Goal: Contribute content: Add original content to the website for others to see

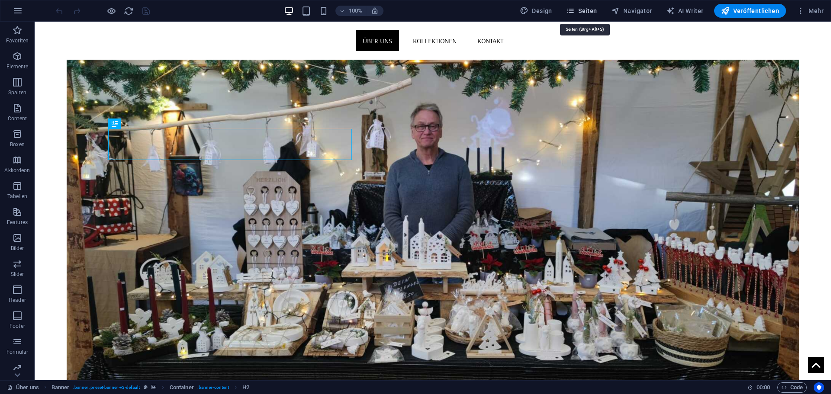
click at [590, 13] on span "Seiten" at bounding box center [581, 10] width 31 height 9
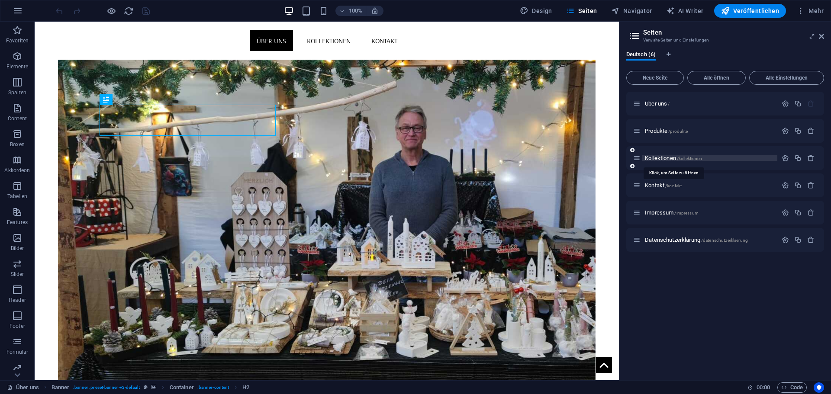
click at [666, 160] on span "Kollektionen /kollektionen" at bounding box center [673, 158] width 57 height 6
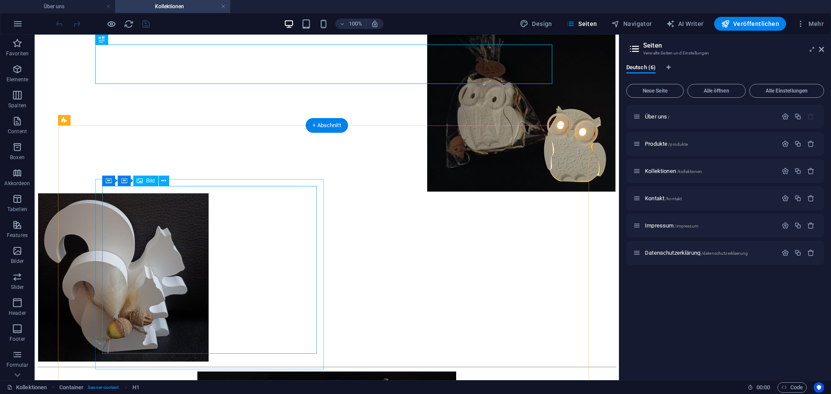
scroll to position [116, 0]
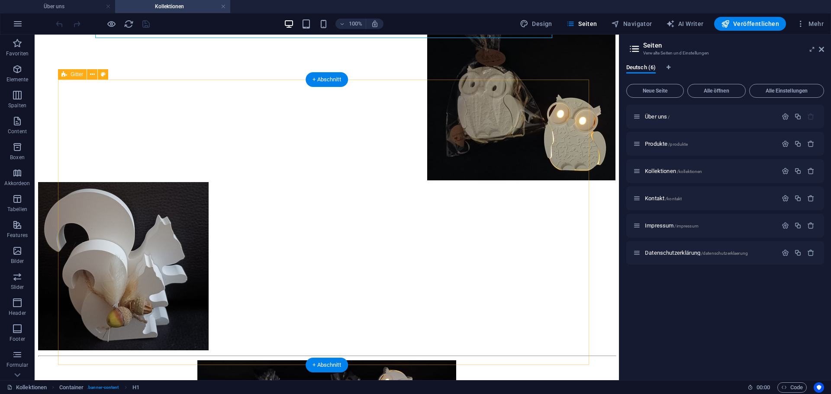
click at [553, 233] on div ".. Deko im [PERSON_NAME]:" at bounding box center [326, 179] width 577 height 363
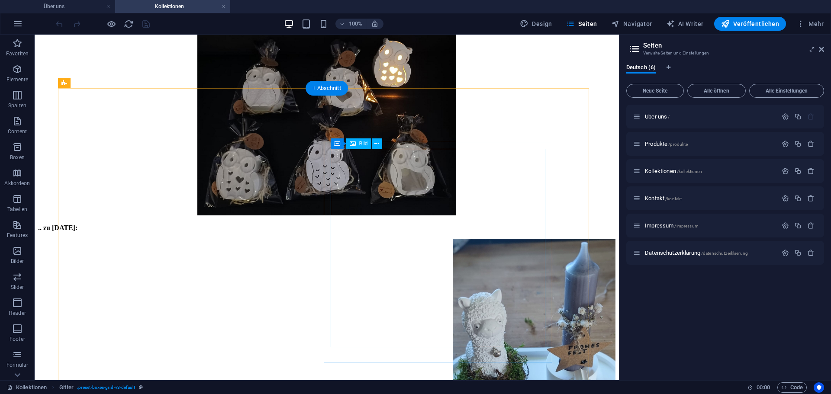
scroll to position [346, 0]
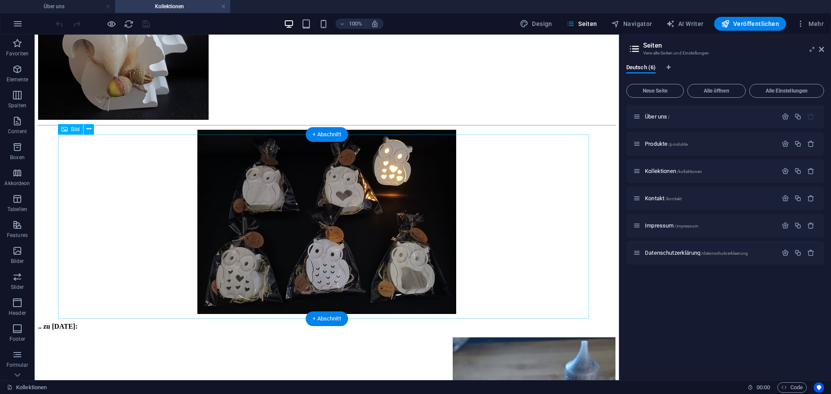
click at [370, 237] on figure at bounding box center [326, 223] width 577 height 186
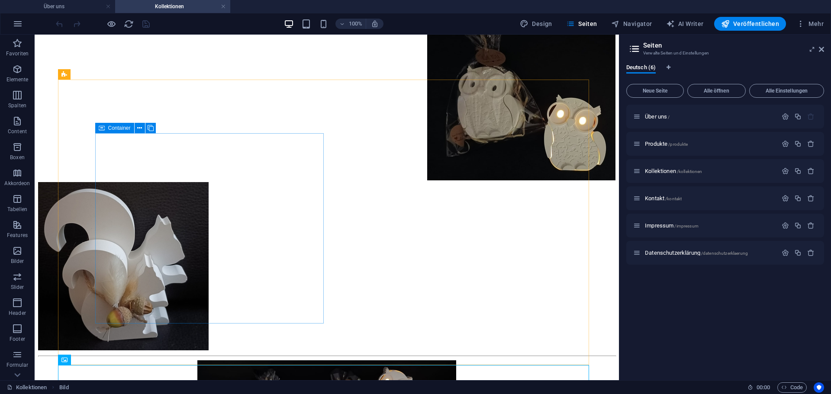
click at [122, 129] on span "Container" at bounding box center [119, 128] width 23 height 5
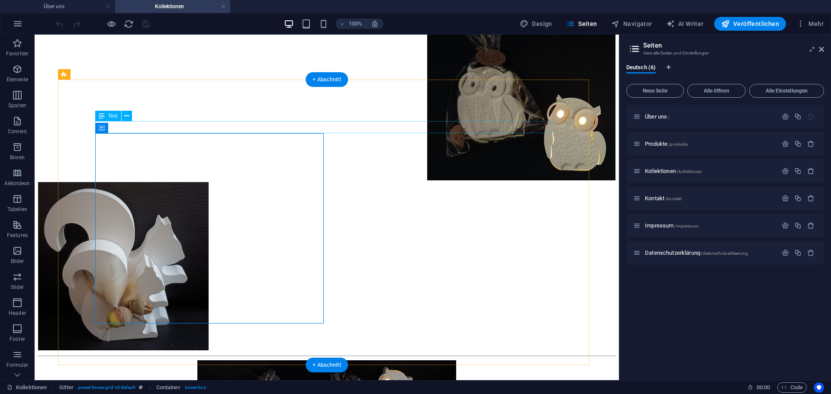
click at [317, 6] on div ".. Deko im [PERSON_NAME]:" at bounding box center [326, 2] width 577 height 8
click at [244, 135] on div at bounding box center [326, 98] width 577 height 170
click at [325, 326] on div ".. Deko im [PERSON_NAME]:" at bounding box center [326, 179] width 577 height 363
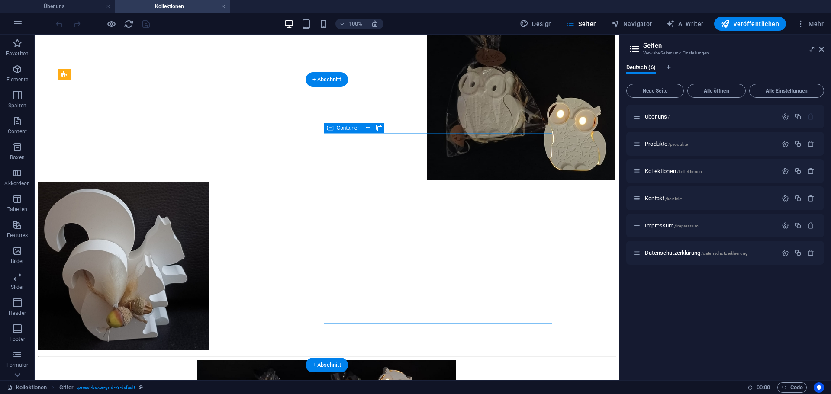
click at [326, 323] on div at bounding box center [326, 271] width 577 height 178
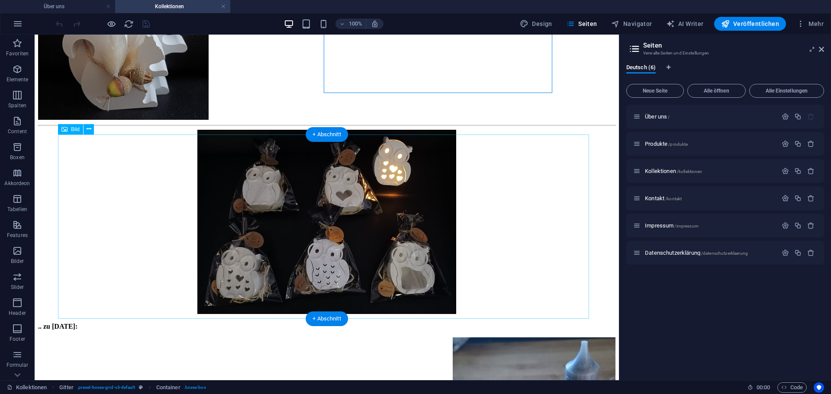
click at [255, 262] on figure at bounding box center [326, 223] width 577 height 186
click at [467, 167] on figure at bounding box center [326, 223] width 577 height 186
click at [330, 135] on div "+ Abschnitt" at bounding box center [327, 134] width 42 height 15
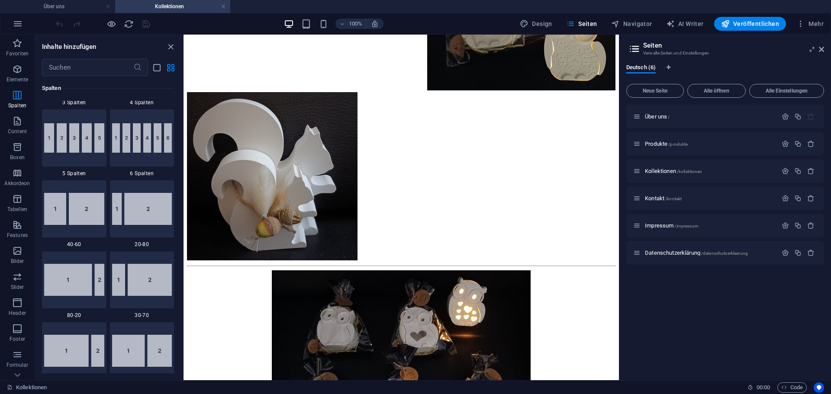
scroll to position [360, 0]
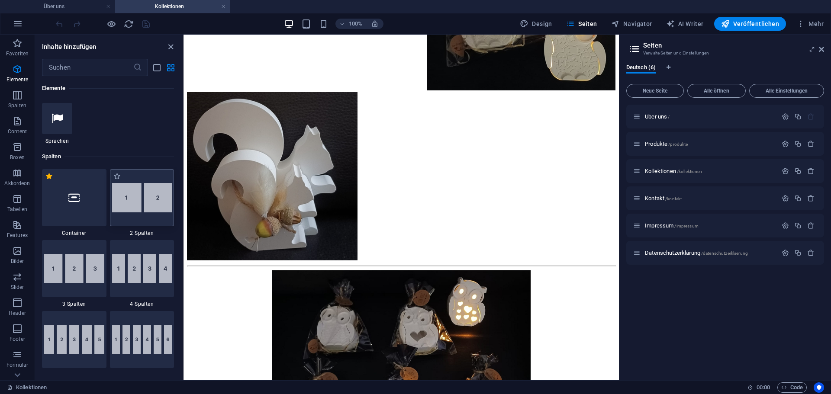
click at [148, 202] on img at bounding box center [142, 197] width 60 height 29
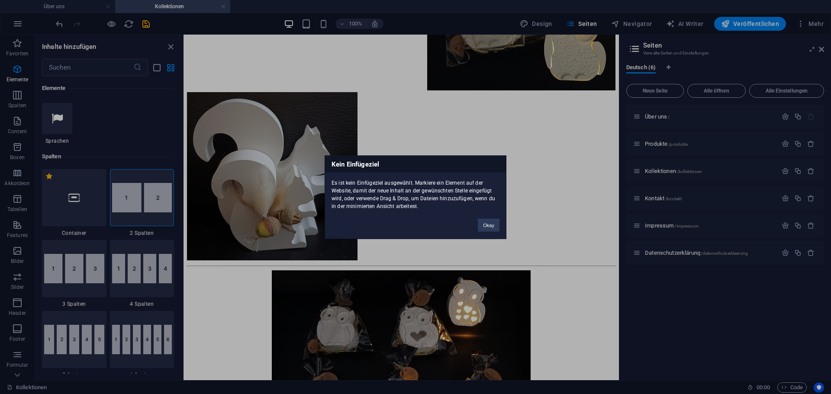
click at [153, 212] on div "Kein Einfügeziel Es ist kein Einfügeziel ausgewählt. Markiere ein Element auf d…" at bounding box center [415, 197] width 831 height 394
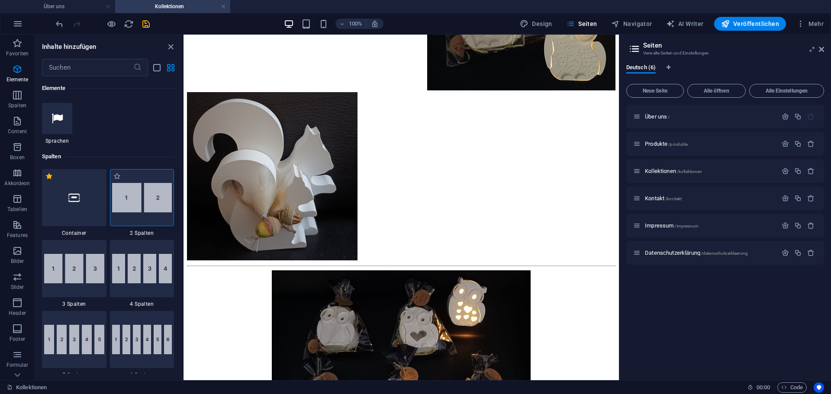
click at [152, 202] on img at bounding box center [142, 197] width 60 height 29
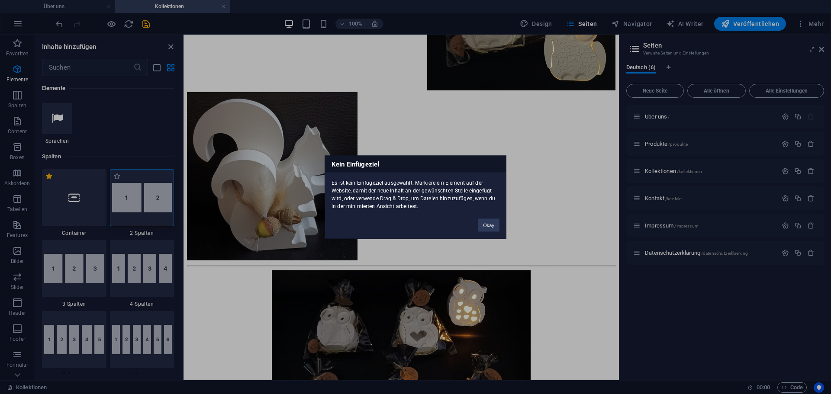
click at [152, 202] on div "Kein Einfügeziel Es ist kein Einfügeziel ausgewählt. Markiere ein Element auf d…" at bounding box center [415, 197] width 831 height 394
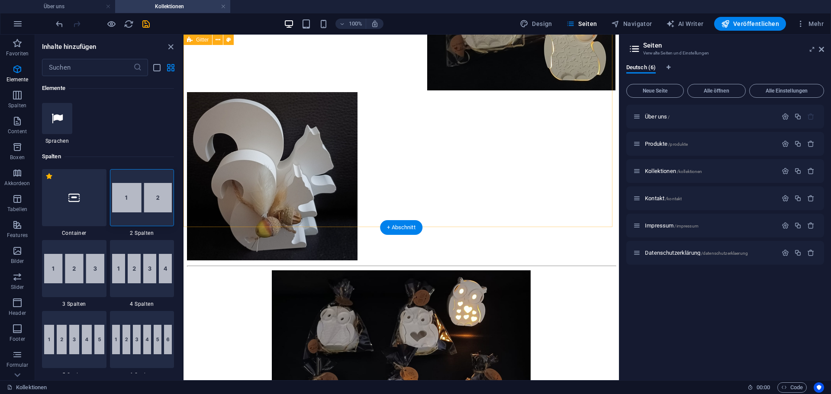
click at [411, 199] on div ".. Deko im [PERSON_NAME]:" at bounding box center [401, 89] width 429 height 363
click at [403, 206] on div ".. Deko im [PERSON_NAME]:" at bounding box center [401, 89] width 429 height 363
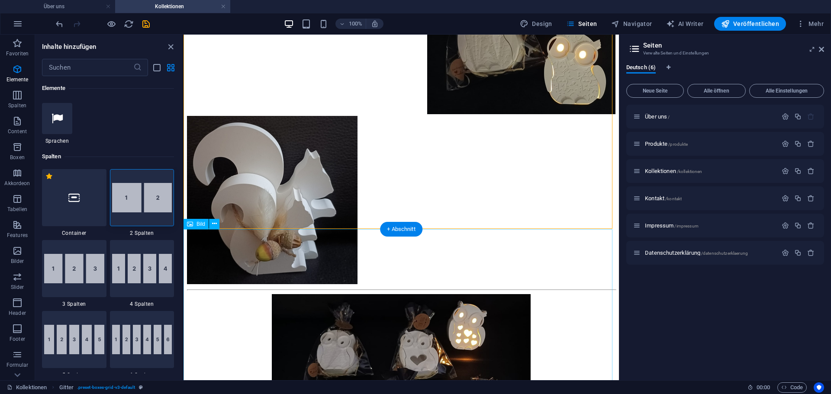
scroll to position [206, 0]
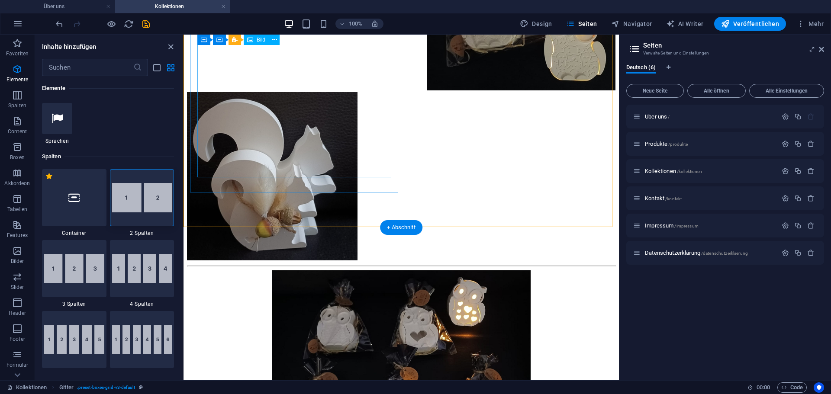
click at [277, 92] on figure at bounding box center [401, 8] width 429 height 170
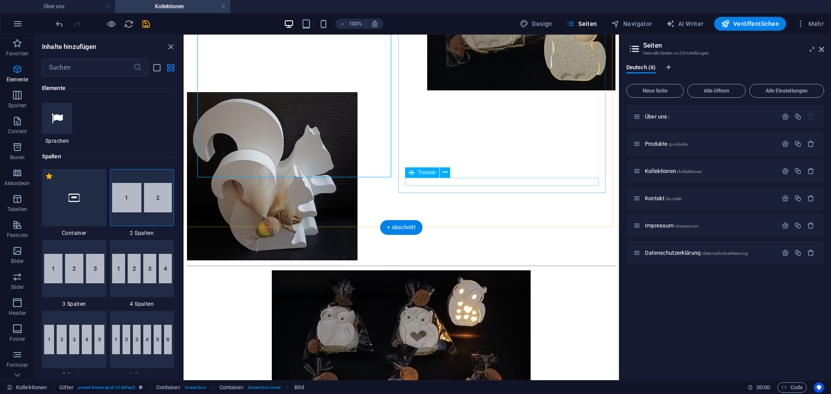
scroll to position [90, 0]
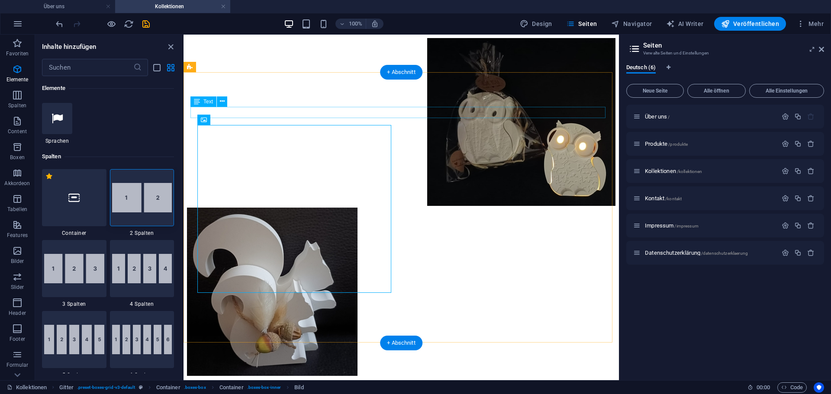
click at [400, 31] on div ".. Deko im [PERSON_NAME]:" at bounding box center [401, 27] width 429 height 8
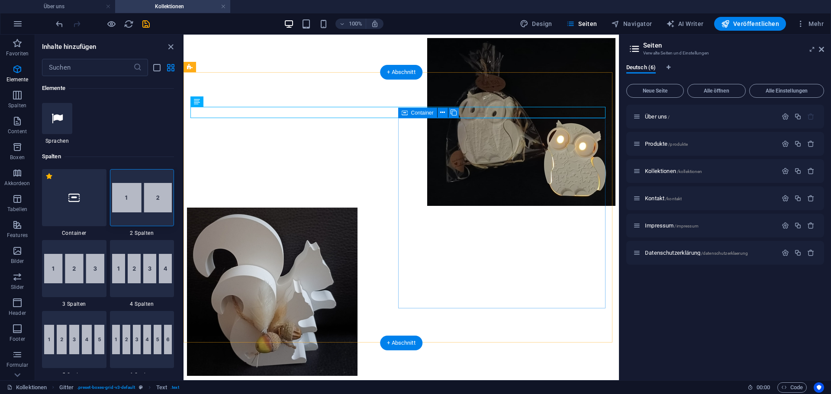
click at [400, 208] on div at bounding box center [401, 297] width 429 height 178
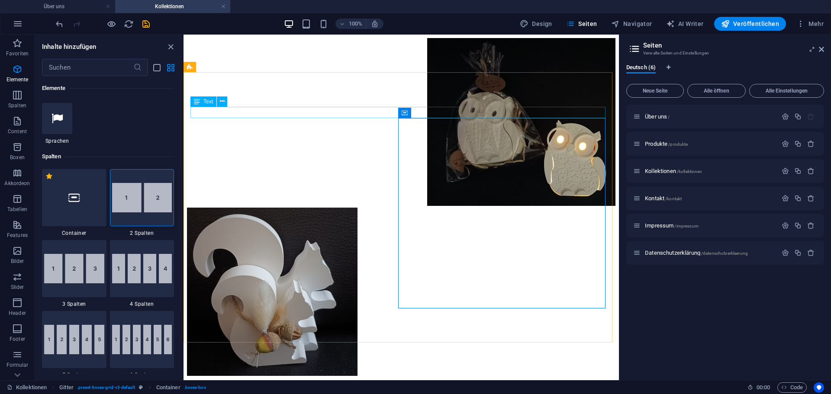
click at [201, 103] on div "Text" at bounding box center [203, 102] width 26 height 10
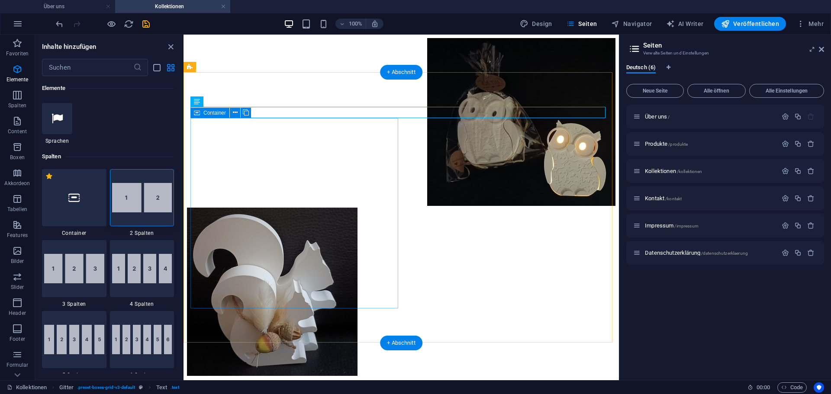
click at [200, 121] on div at bounding box center [401, 123] width 429 height 170
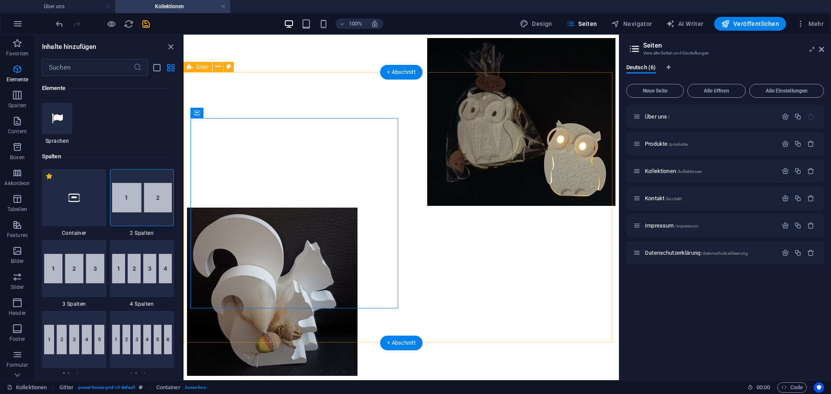
click at [190, 126] on div ".. Deko im [PERSON_NAME]:" at bounding box center [401, 204] width 429 height 363
click at [356, 88] on div ".. Deko im [PERSON_NAME]:" at bounding box center [401, 204] width 429 height 363
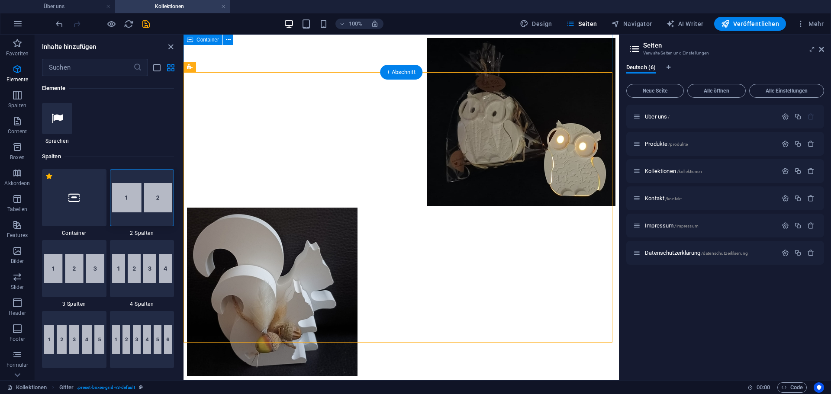
click at [341, 72] on div ".. Deko im [PERSON_NAME]:" at bounding box center [401, 204] width 429 height 363
click at [424, 322] on div ".. Deko im [PERSON_NAME]:" at bounding box center [401, 204] width 429 height 363
click at [435, 336] on div ".. Deko im [PERSON_NAME]:" at bounding box center [401, 204] width 429 height 363
click at [420, 319] on div ".. Deko im [PERSON_NAME]:" at bounding box center [401, 204] width 429 height 363
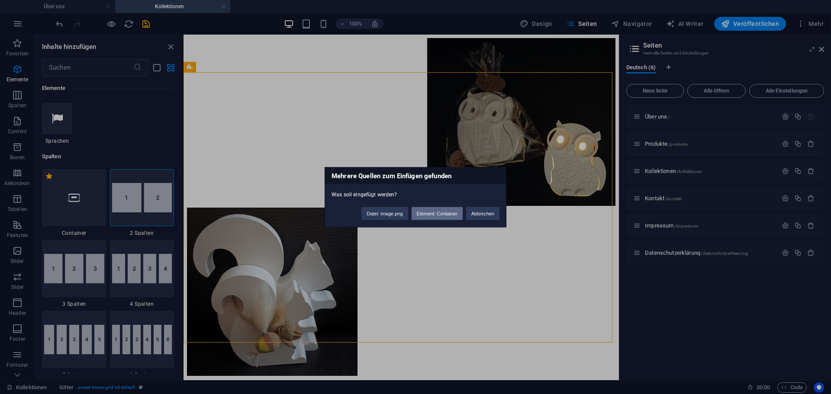
click at [436, 217] on button "Element: Container" at bounding box center [437, 213] width 51 height 13
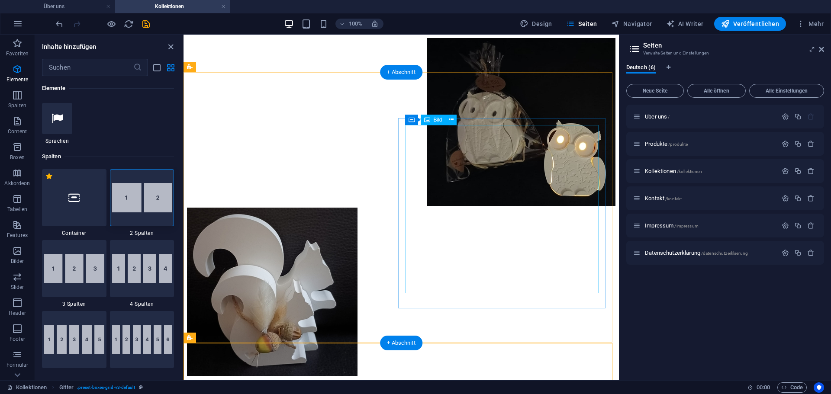
click at [463, 208] on figure at bounding box center [401, 293] width 429 height 170
select select "px"
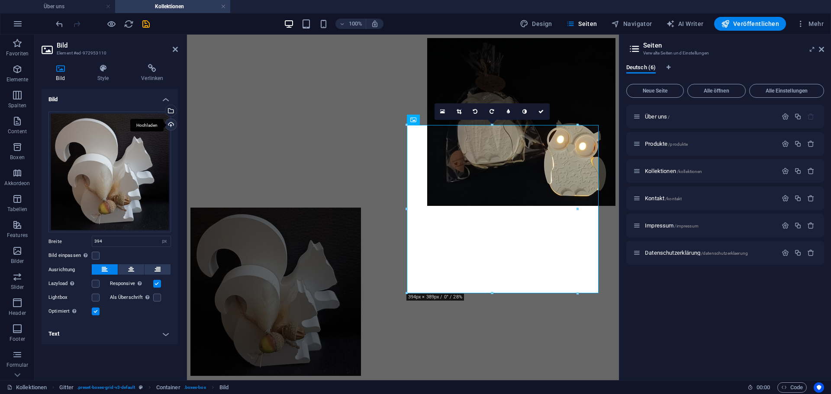
click at [171, 124] on div "Hochladen" at bounding box center [170, 125] width 13 height 13
click at [171, 123] on div "Hochladen" at bounding box center [170, 125] width 13 height 13
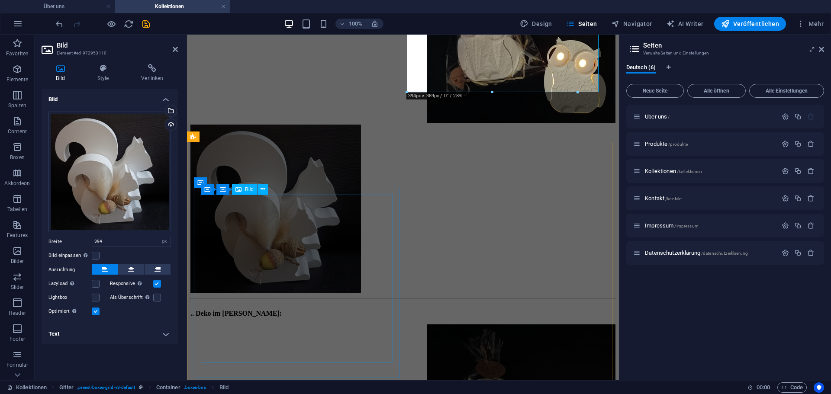
scroll to position [90, 0]
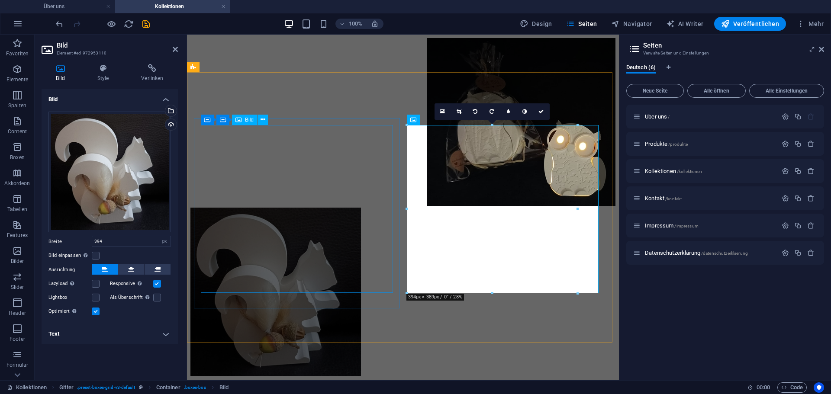
click at [326, 173] on figure at bounding box center [402, 123] width 425 height 170
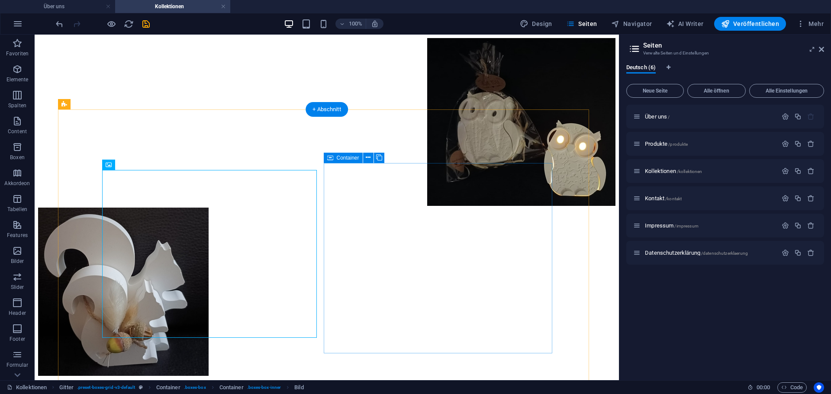
click at [324, 208] on div at bounding box center [326, 297] width 577 height 178
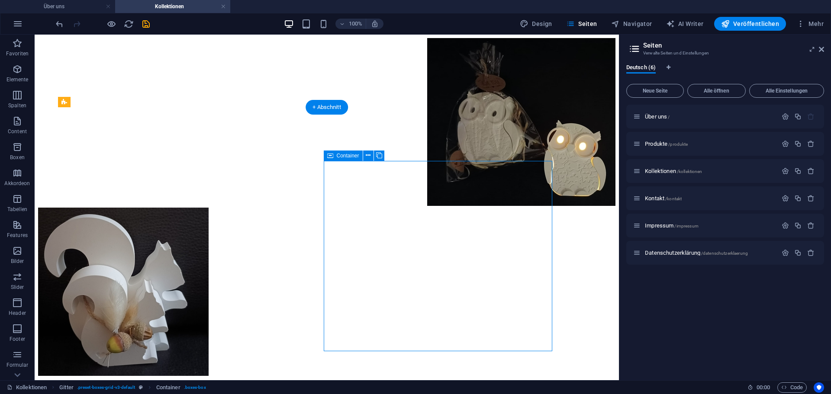
click at [324, 208] on div at bounding box center [326, 297] width 577 height 178
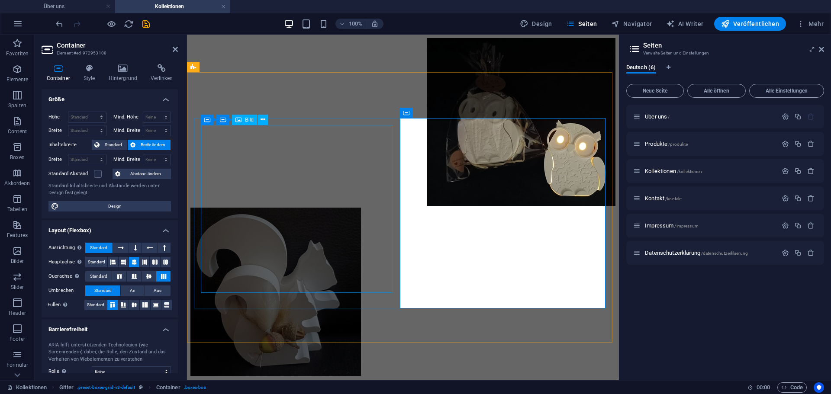
click at [314, 194] on figure at bounding box center [402, 123] width 425 height 170
select select "px"
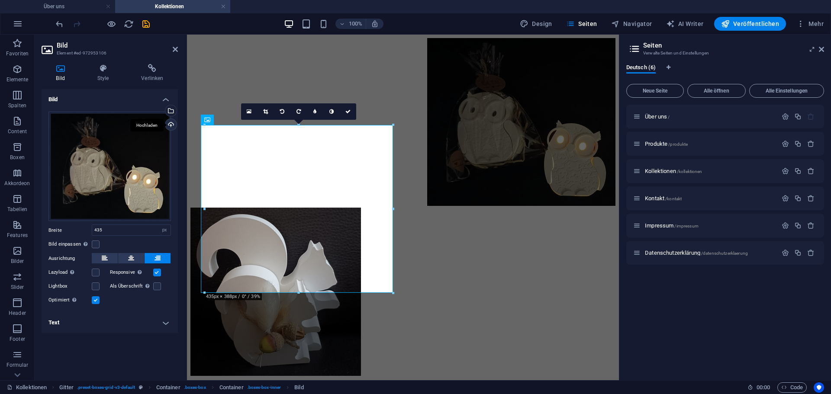
click at [171, 124] on div "Hochladen" at bounding box center [170, 125] width 13 height 13
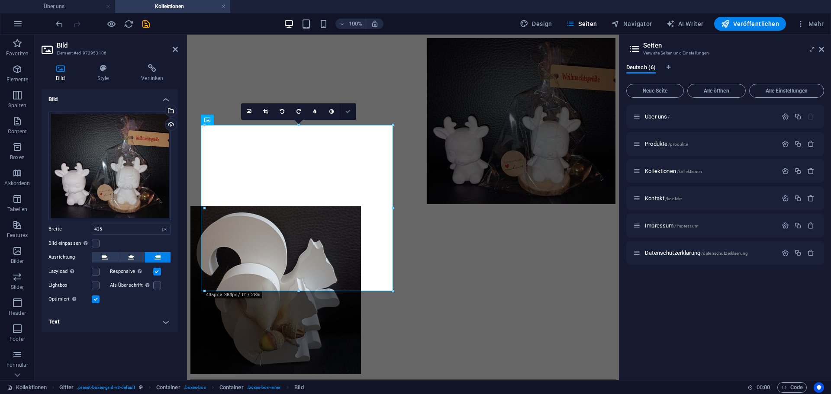
click at [352, 112] on link at bounding box center [348, 111] width 16 height 16
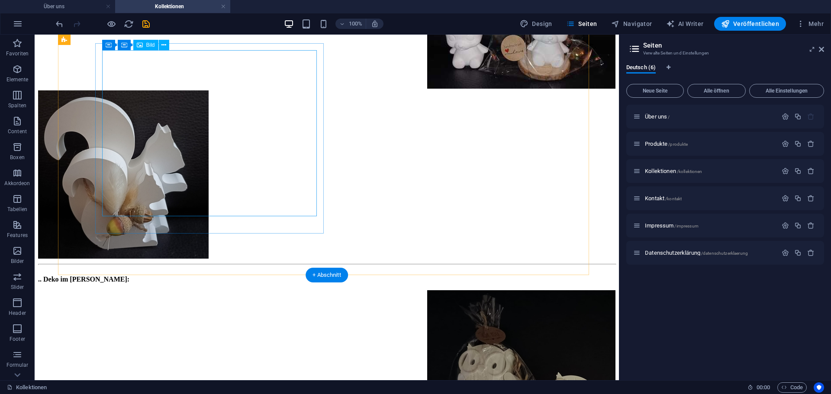
scroll to position [436, 0]
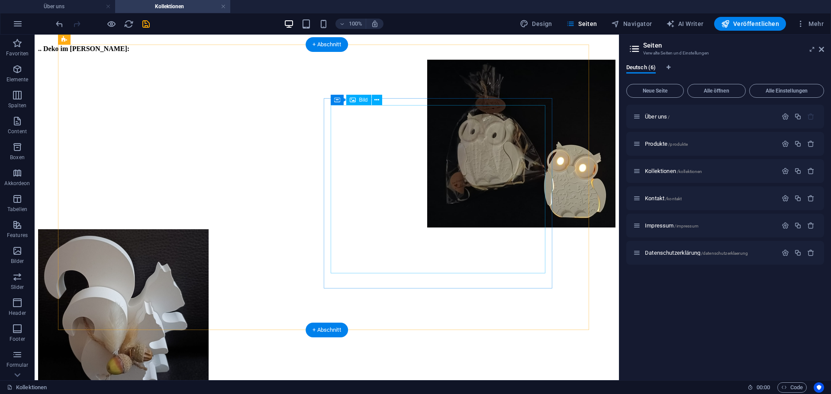
click at [390, 229] on figure at bounding box center [326, 314] width 577 height 170
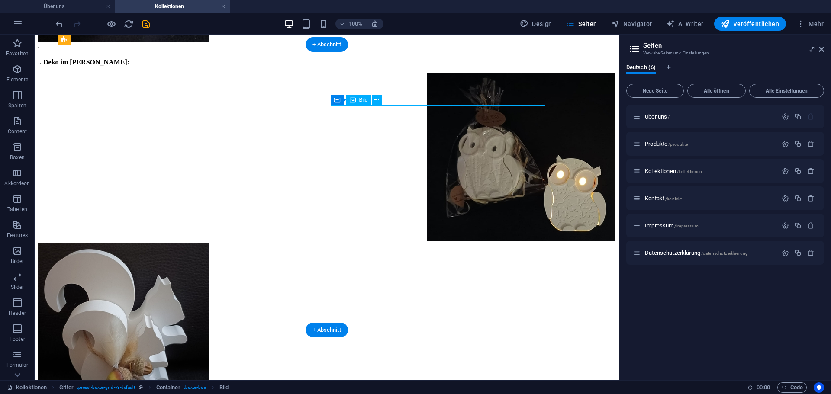
select select "px"
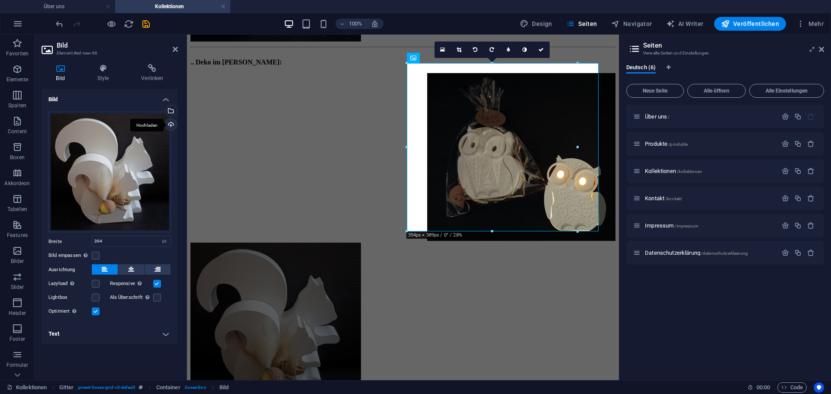
click at [173, 125] on div "Hochladen" at bounding box center [170, 125] width 13 height 13
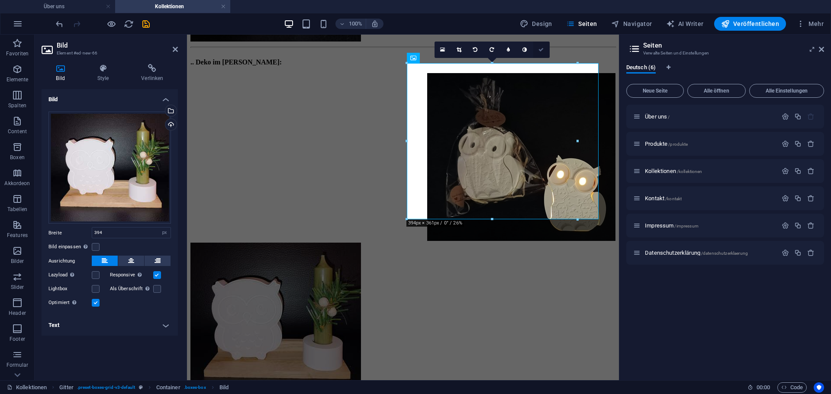
click at [544, 51] on icon at bounding box center [541, 49] width 5 height 5
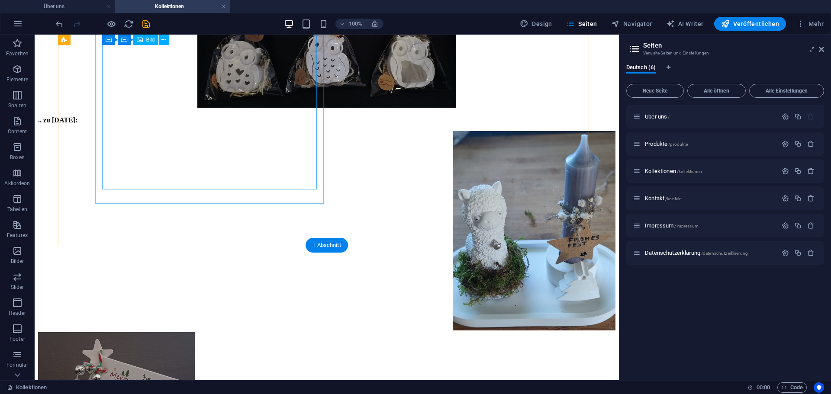
scroll to position [898, 0]
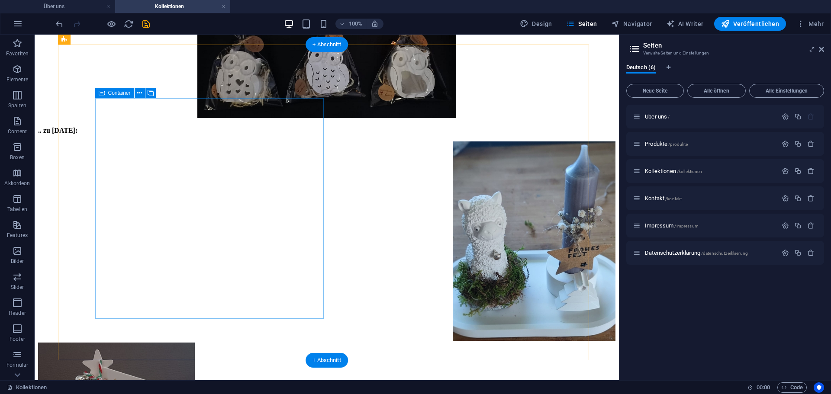
click at [323, 142] on div at bounding box center [326, 242] width 577 height 201
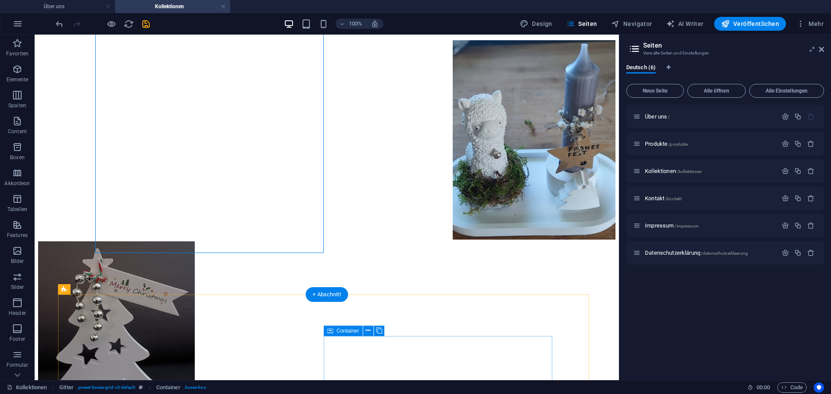
scroll to position [1013, 0]
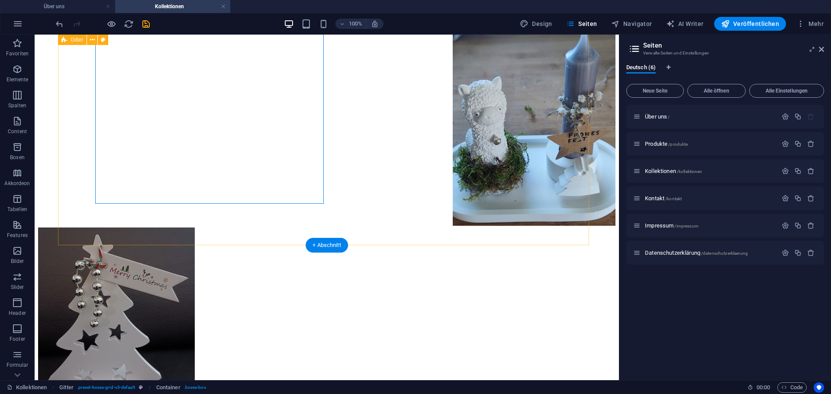
click at [324, 223] on div ".. zu [DATE]:" at bounding box center [326, 224] width 577 height 425
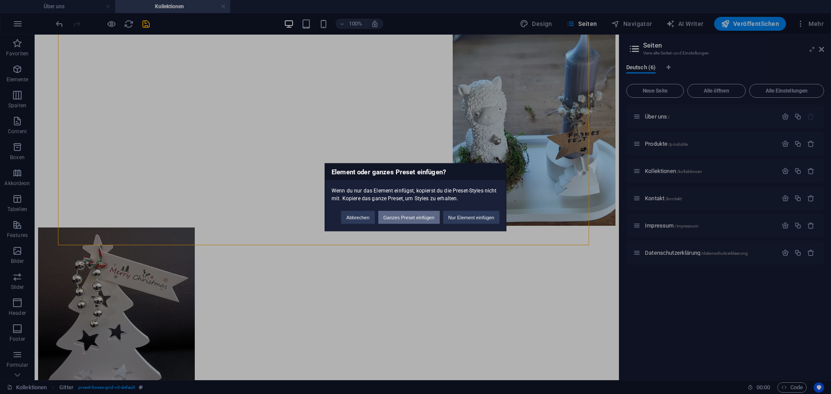
click at [411, 220] on button "Ganzes Preset einfügen" at bounding box center [408, 217] width 61 height 13
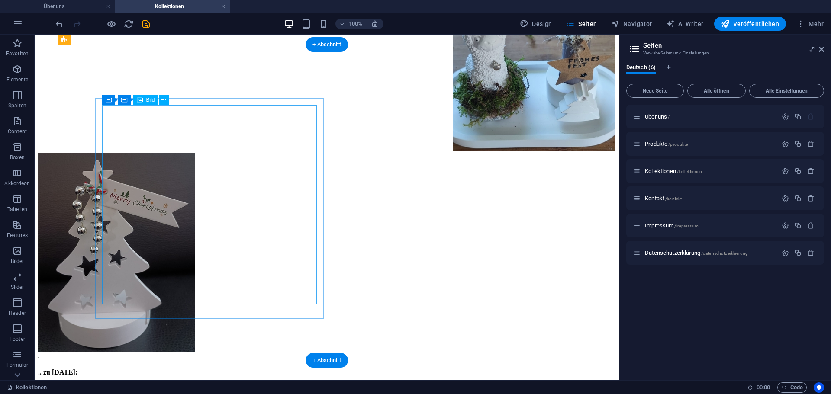
scroll to position [1129, 0]
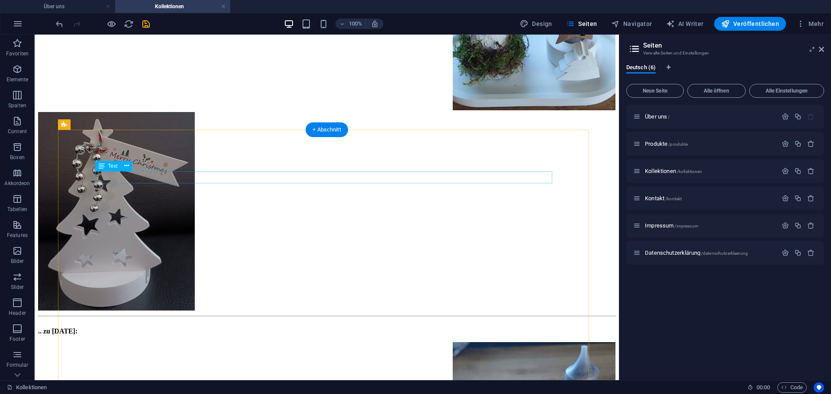
click at [152, 328] on div ".. zu [DATE]:" at bounding box center [326, 332] width 577 height 8
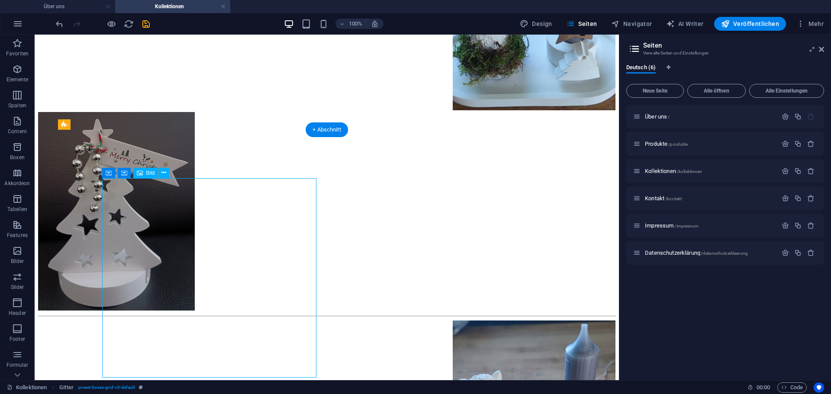
select select "px"
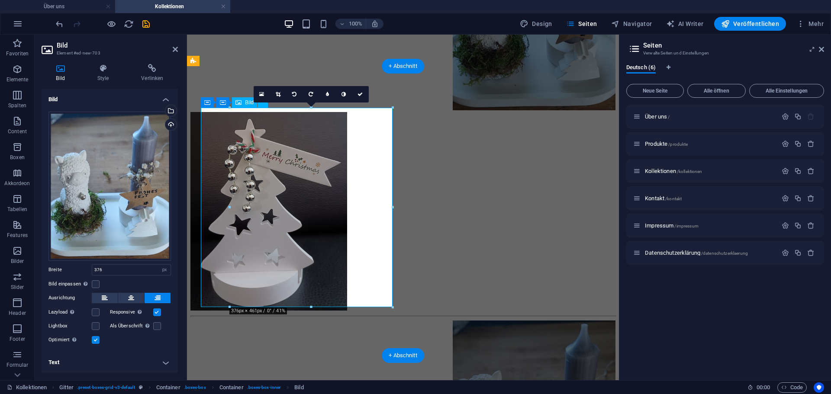
scroll to position [1116, 0]
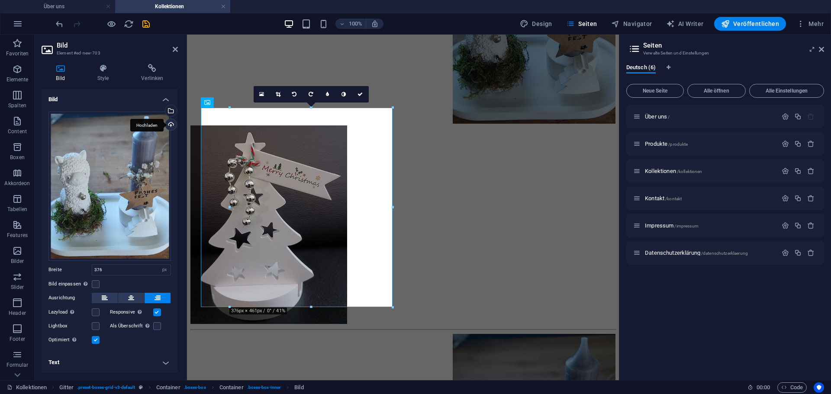
click at [172, 127] on div "Hochladen" at bounding box center [170, 125] width 13 height 13
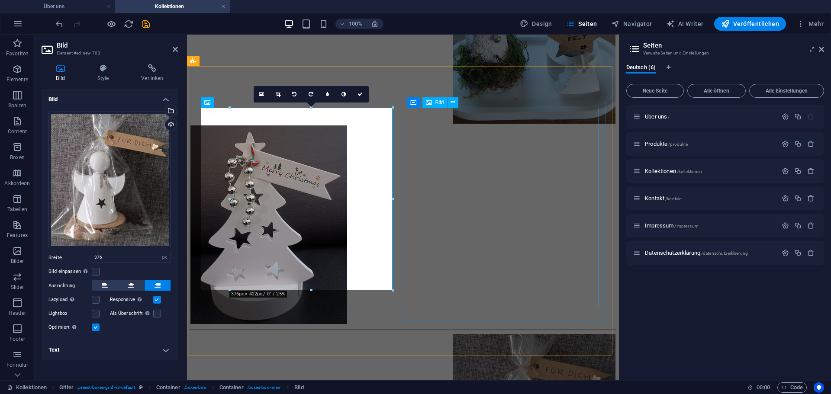
select select "px"
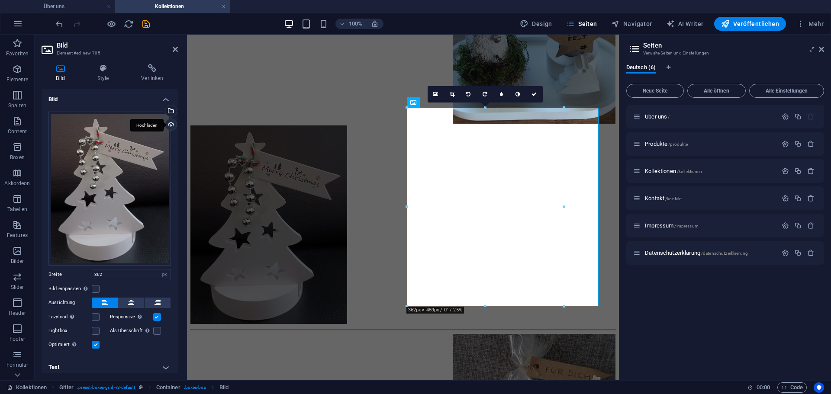
click at [171, 126] on div "Hochladen" at bounding box center [170, 125] width 13 height 13
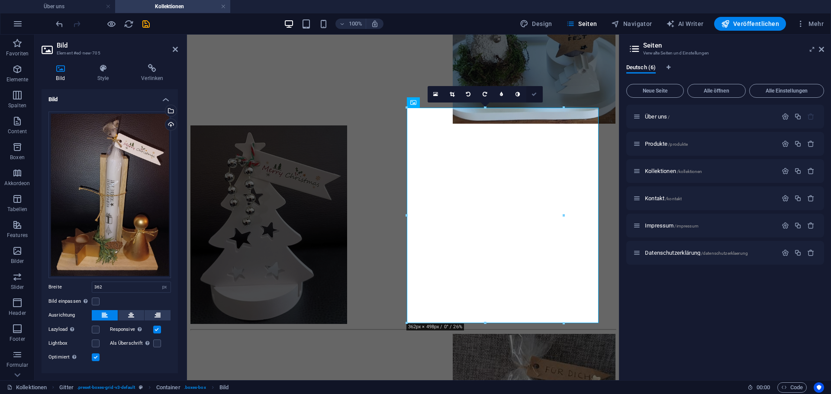
click at [535, 90] on link at bounding box center [534, 94] width 16 height 16
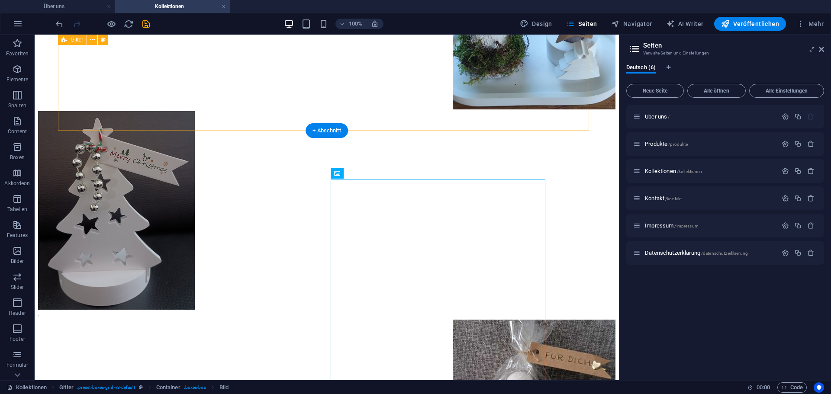
scroll to position [1129, 0]
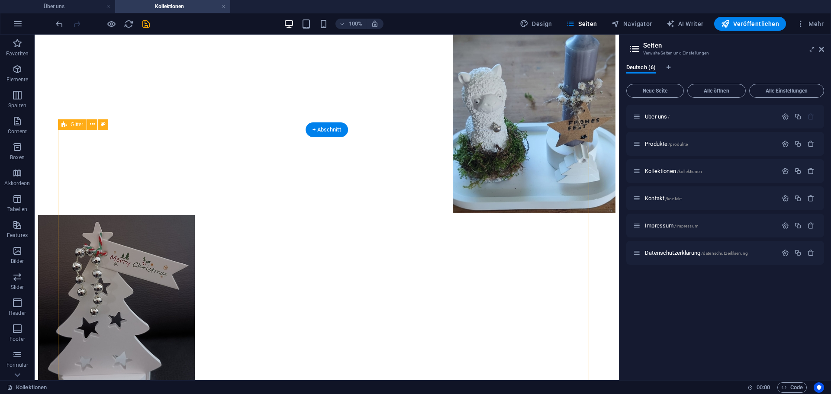
scroll to position [1013, 0]
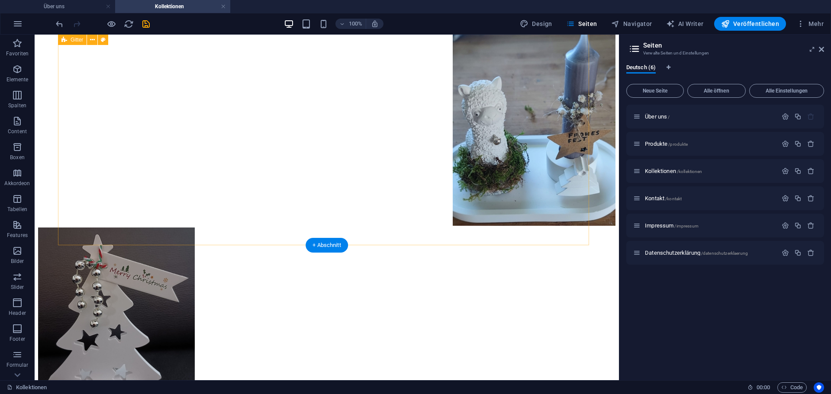
click at [397, 219] on div ".. zu [DATE]:" at bounding box center [326, 224] width 577 height 425
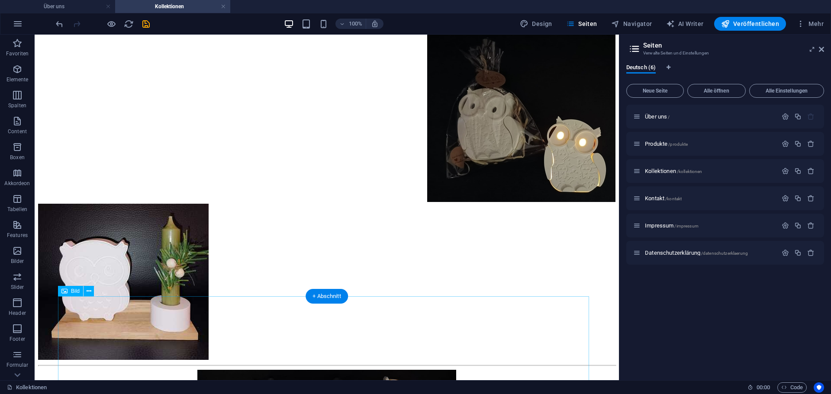
scroll to position [0, 0]
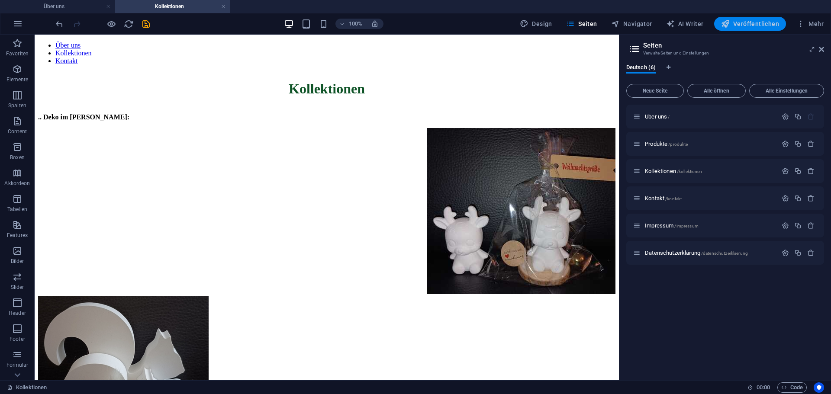
click at [765, 22] on span "Veröffentlichen" at bounding box center [750, 23] width 58 height 9
